Goal: Check status: Check status

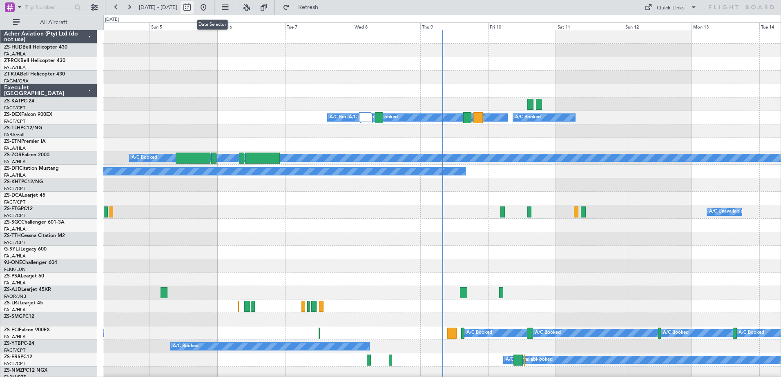
click at [194, 11] on button at bounding box center [187, 7] width 13 height 13
select select "10"
select select "2025"
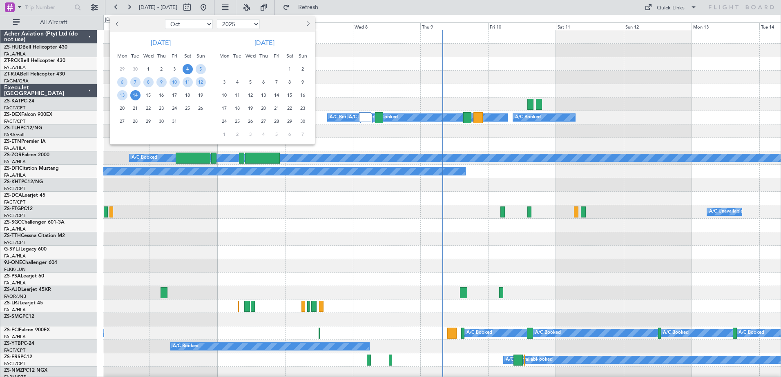
drag, startPoint x: 309, startPoint y: 26, endPoint x: 310, endPoint y: 32, distance: 6.1
click at [309, 26] on button "Next month" at bounding box center [307, 24] width 9 height 13
click at [239, 70] on span "2" at bounding box center [237, 69] width 10 height 10
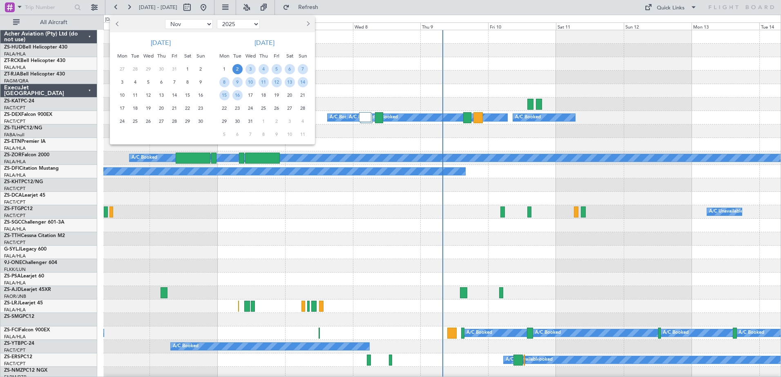
click at [239, 70] on span "2" at bounding box center [237, 69] width 10 height 10
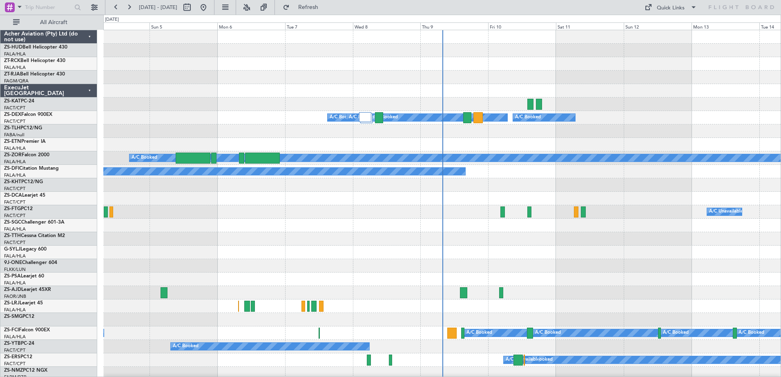
select select "12"
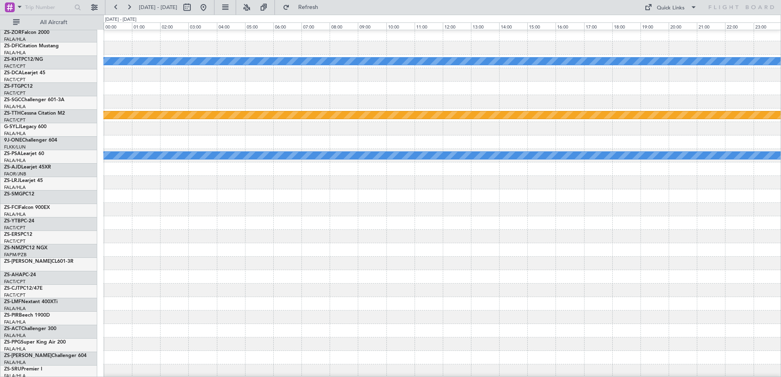
scroll to position [286, 0]
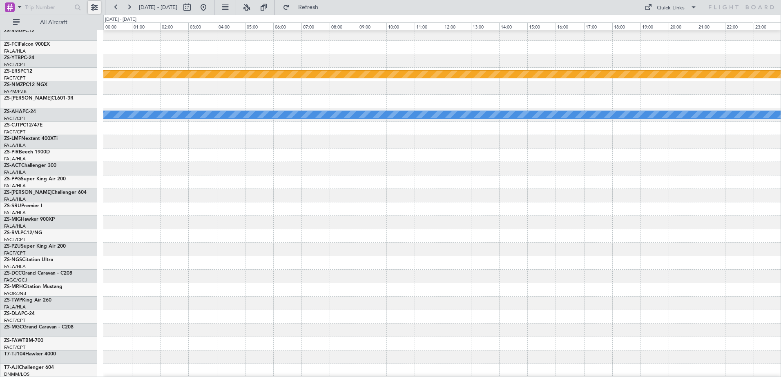
click at [97, 10] on button at bounding box center [94, 7] width 13 height 13
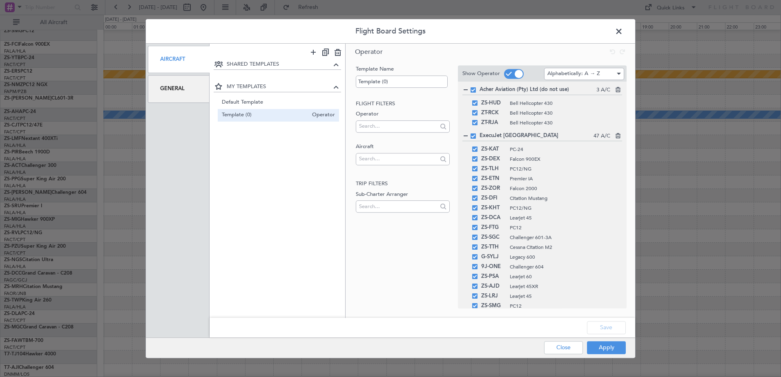
click at [181, 89] on div "General" at bounding box center [179, 88] width 62 height 27
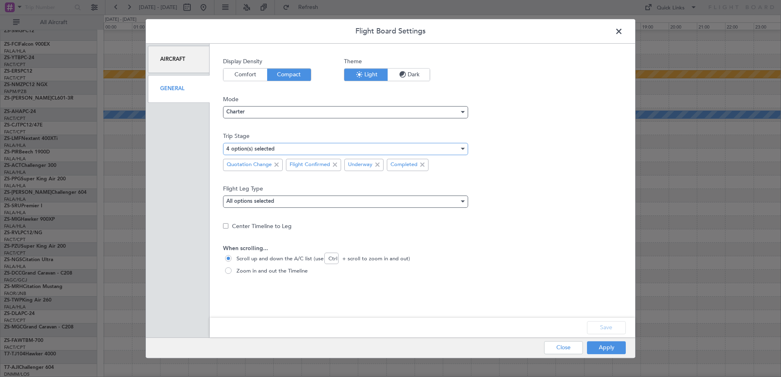
click at [268, 150] on mat-select-trigger "4 option(s) selected" at bounding box center [250, 149] width 48 height 5
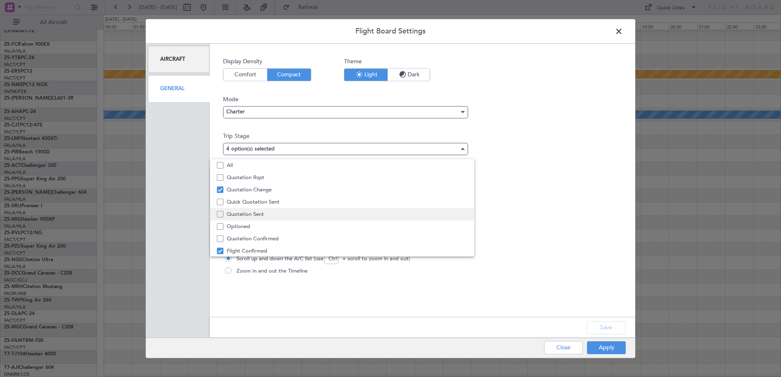
click at [247, 214] on span "Quotation Sent" at bounding box center [347, 214] width 241 height 12
click at [605, 349] on div at bounding box center [390, 188] width 781 height 377
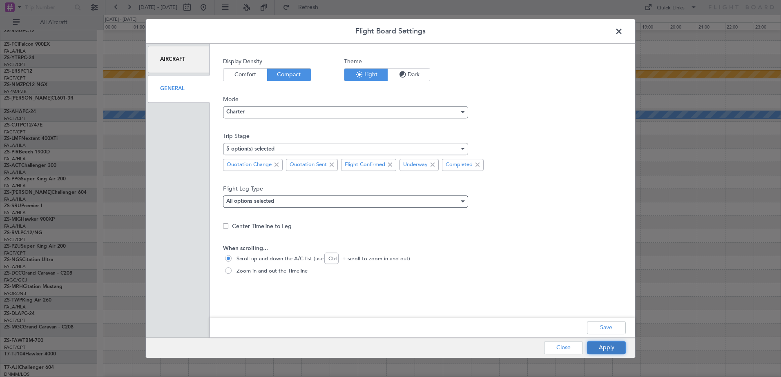
click at [605, 350] on button "Apply" at bounding box center [606, 348] width 39 height 13
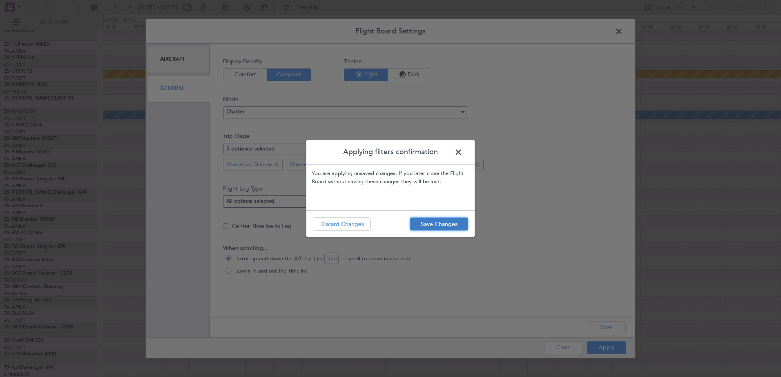
click at [433, 228] on button "Save Changes" at bounding box center [439, 224] width 58 height 13
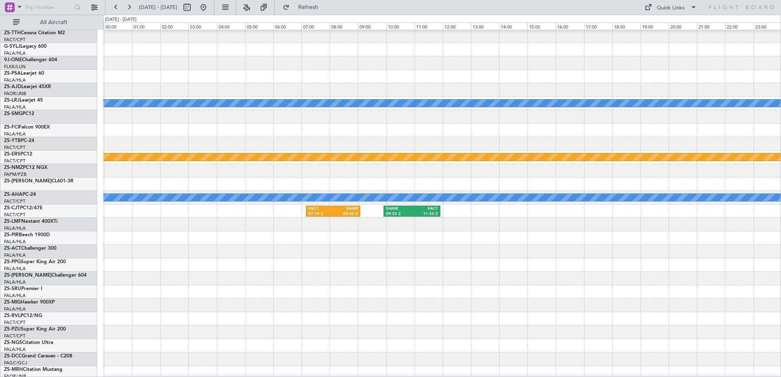
scroll to position [40, 0]
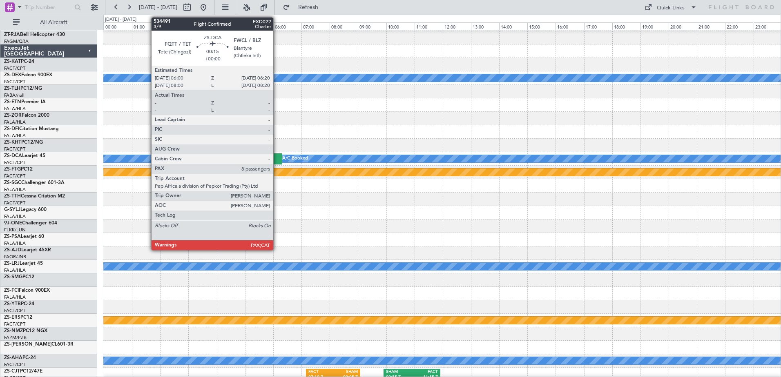
click at [277, 161] on div at bounding box center [278, 159] width 10 height 11
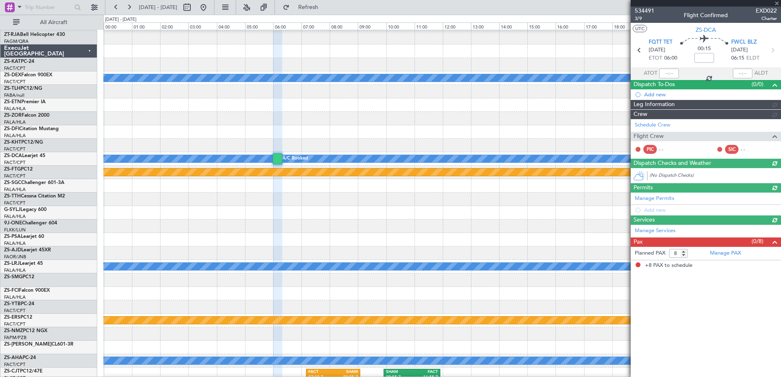
click at [638, 9] on span "534491" at bounding box center [645, 11] width 20 height 9
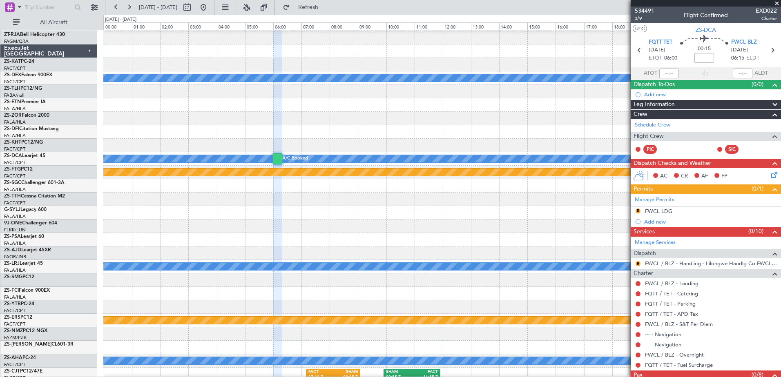
click at [777, 2] on span at bounding box center [777, 3] width 8 height 7
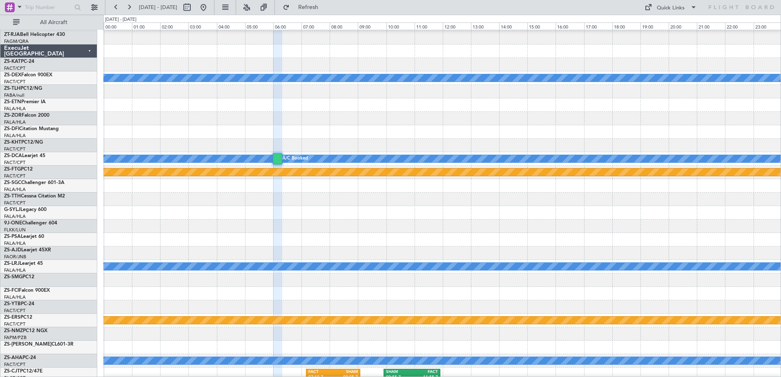
type input "0"
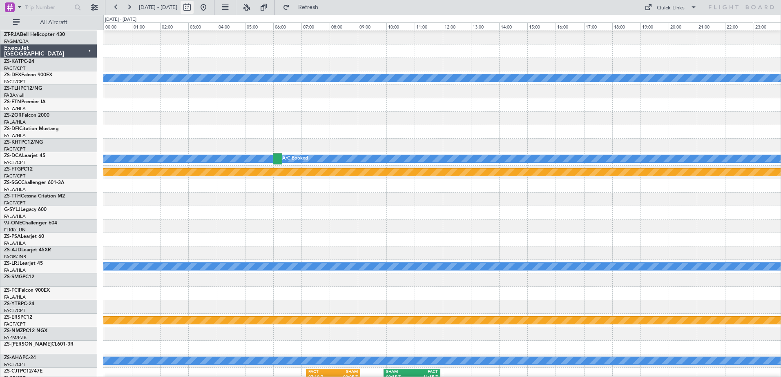
click at [194, 9] on button at bounding box center [187, 7] width 13 height 13
select select "12"
select select "2025"
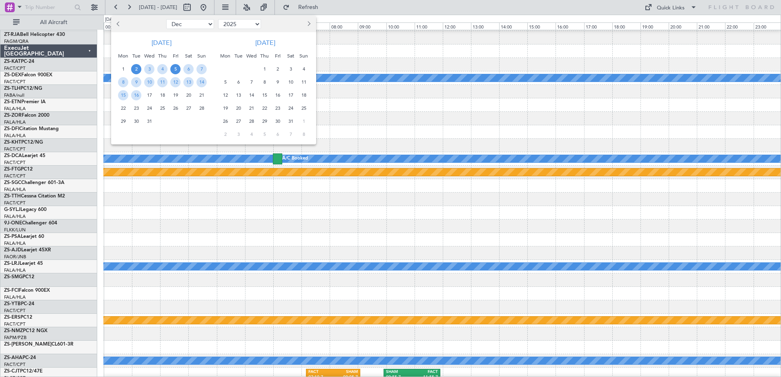
click at [175, 69] on span "5" at bounding box center [175, 69] width 10 height 10
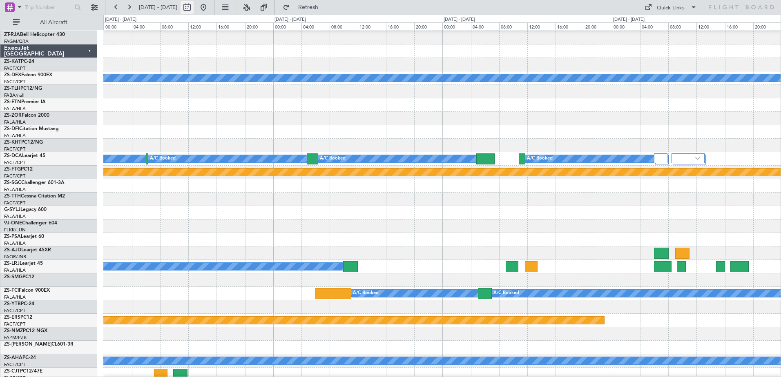
click at [194, 11] on button at bounding box center [187, 7] width 13 height 13
select select "12"
select select "2025"
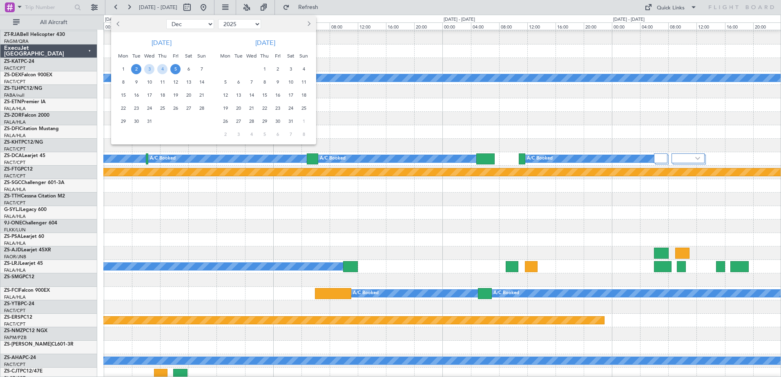
click at [177, 68] on span "5" at bounding box center [175, 69] width 10 height 10
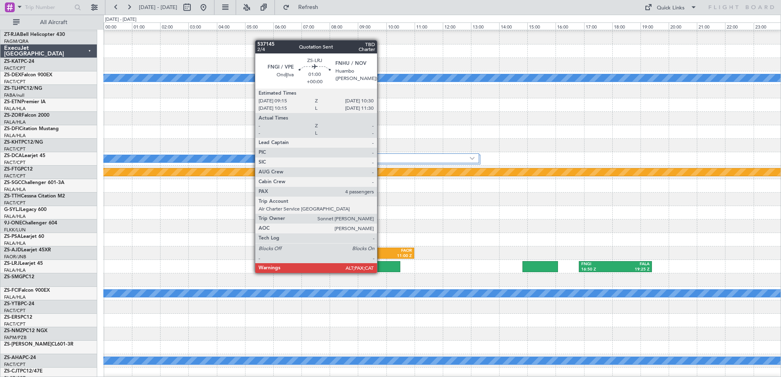
click at [381, 266] on div at bounding box center [383, 266] width 36 height 11
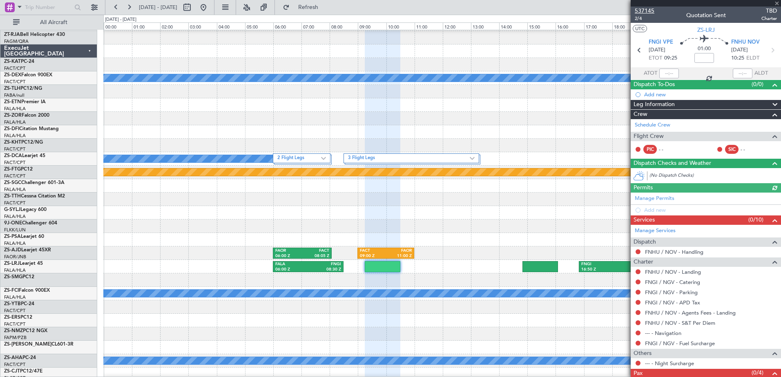
click at [643, 9] on span "537145" at bounding box center [645, 11] width 20 height 9
